Goal: Task Accomplishment & Management: Manage account settings

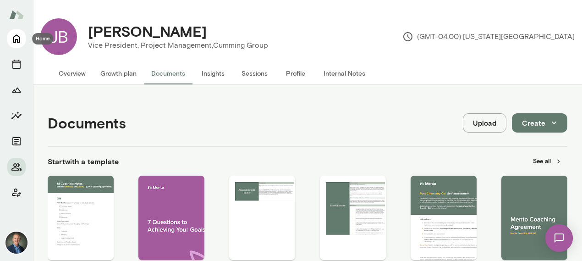
click at [13, 43] on icon "Home" at bounding box center [16, 38] width 11 height 11
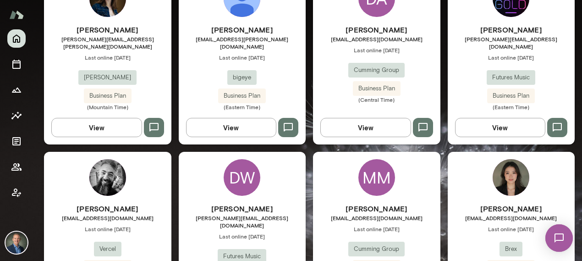
scroll to position [866, 0]
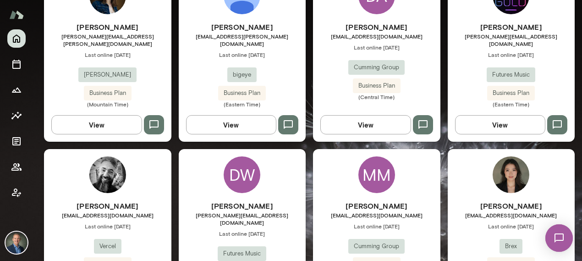
click at [343, 224] on div "[PERSON_NAME] [EMAIL_ADDRESS][DOMAIN_NAME] Last online [DATE] Cumming Group Bus…" at bounding box center [376, 239] width 127 height 79
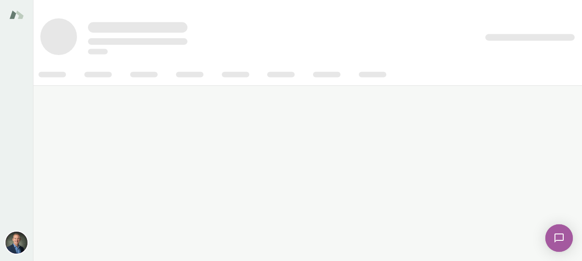
click at [224, 135] on main at bounding box center [307, 130] width 549 height 261
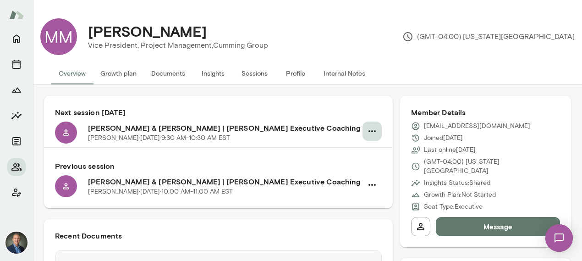
click at [376, 127] on icon "button" at bounding box center [372, 131] width 11 height 11
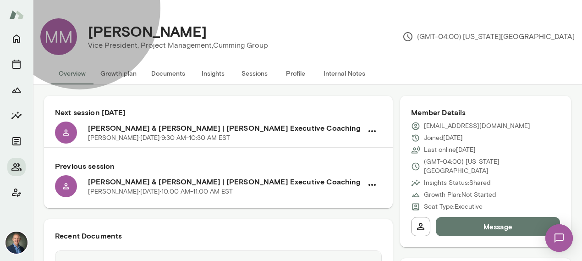
click at [58, 31] on span "Reschedule" at bounding box center [37, 26] width 39 height 9
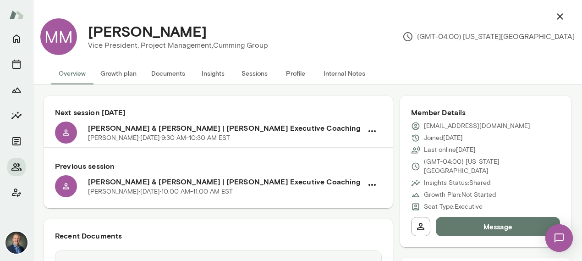
click at [556, 16] on icon "button" at bounding box center [559, 16] width 11 height 11
